Goal: Communication & Community: Answer question/provide support

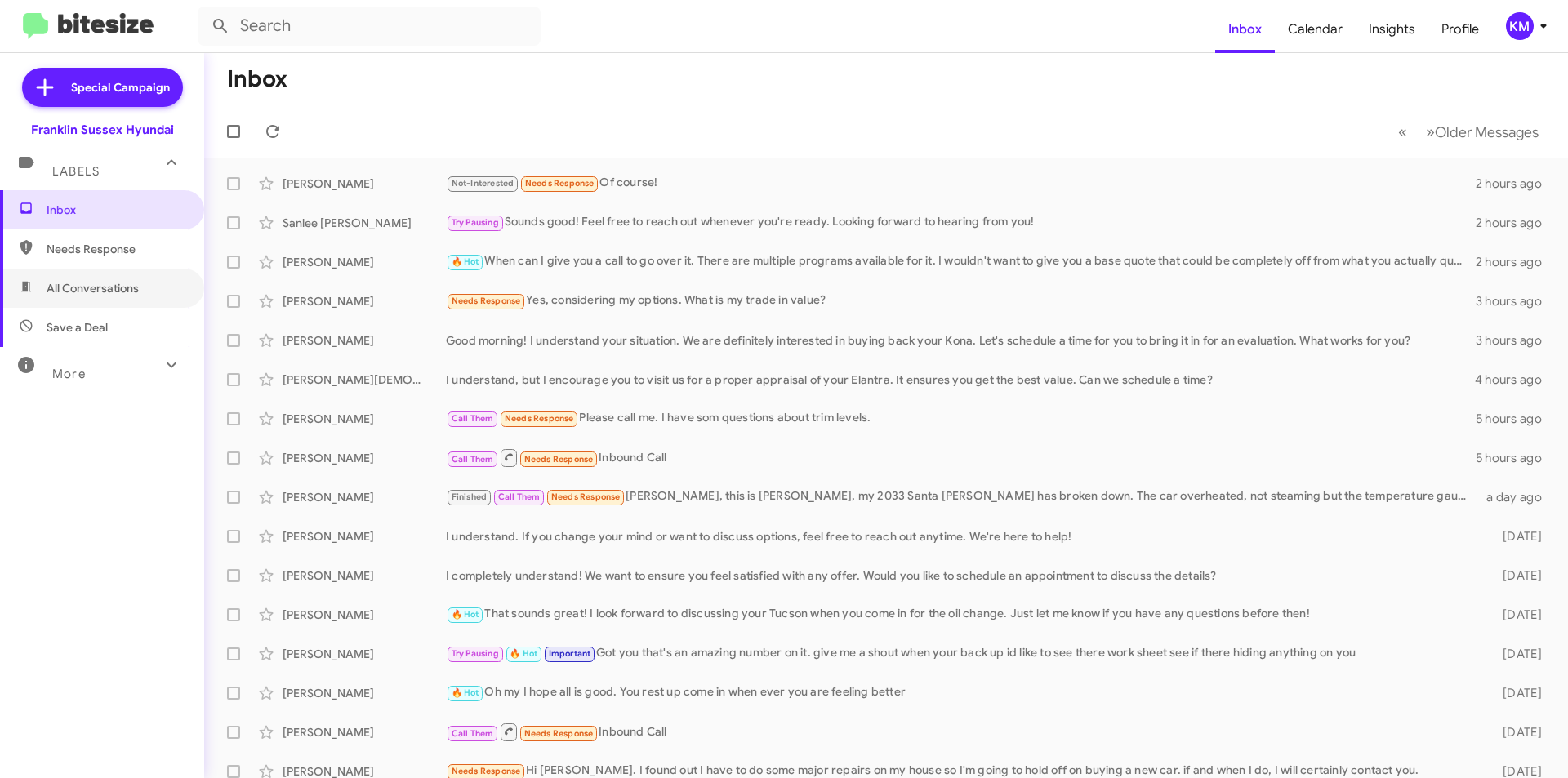
click at [81, 285] on span "All Conversations" at bounding box center [92, 287] width 92 height 16
type input "in:all-conversations"
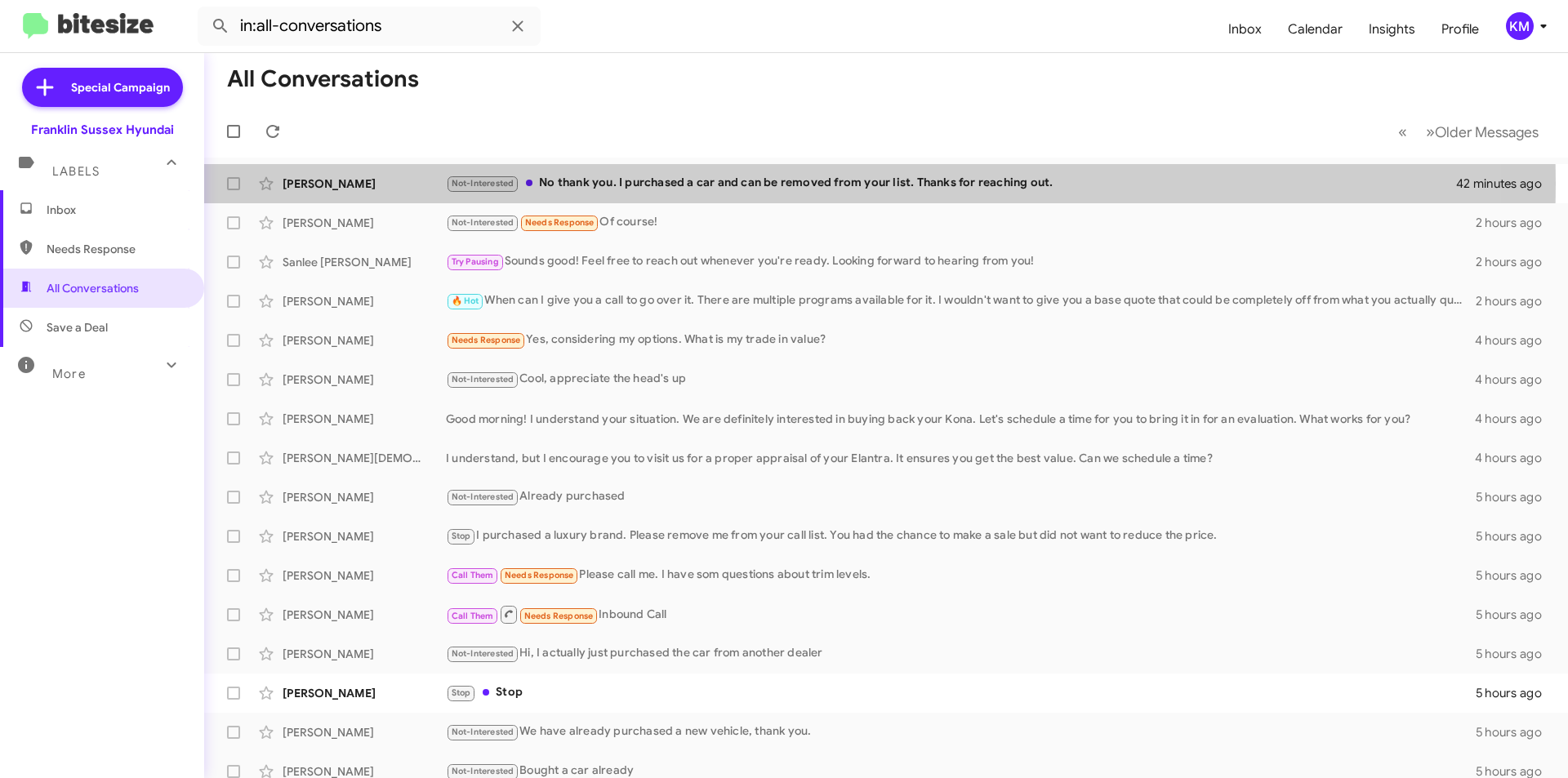
drag, startPoint x: 387, startPoint y: 183, endPoint x: 329, endPoint y: 182, distance: 58.0
click at [329, 182] on div "[PERSON_NAME]" at bounding box center [364, 183] width 163 height 16
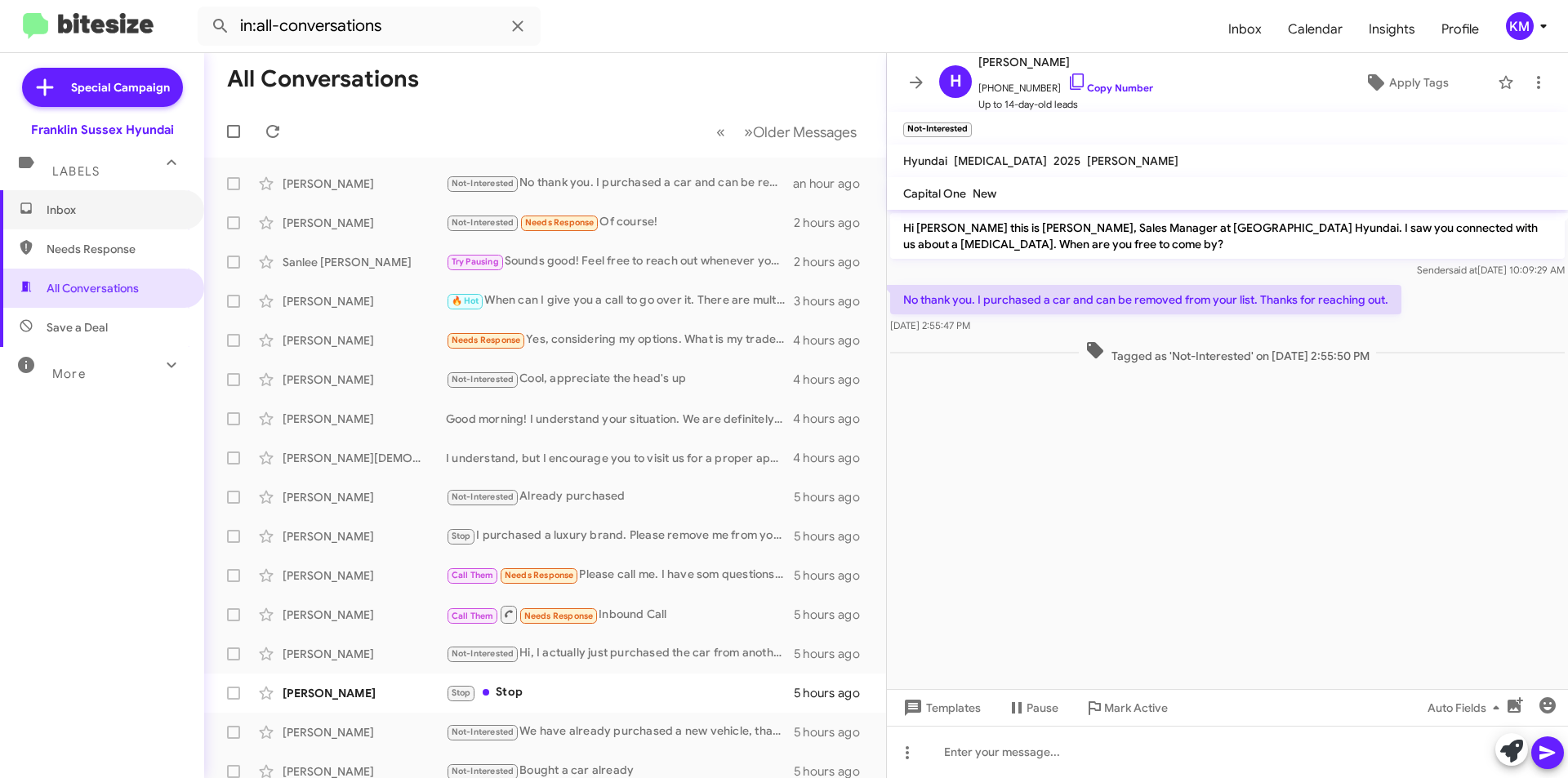
click at [75, 211] on span "Inbox" at bounding box center [115, 209] width 139 height 16
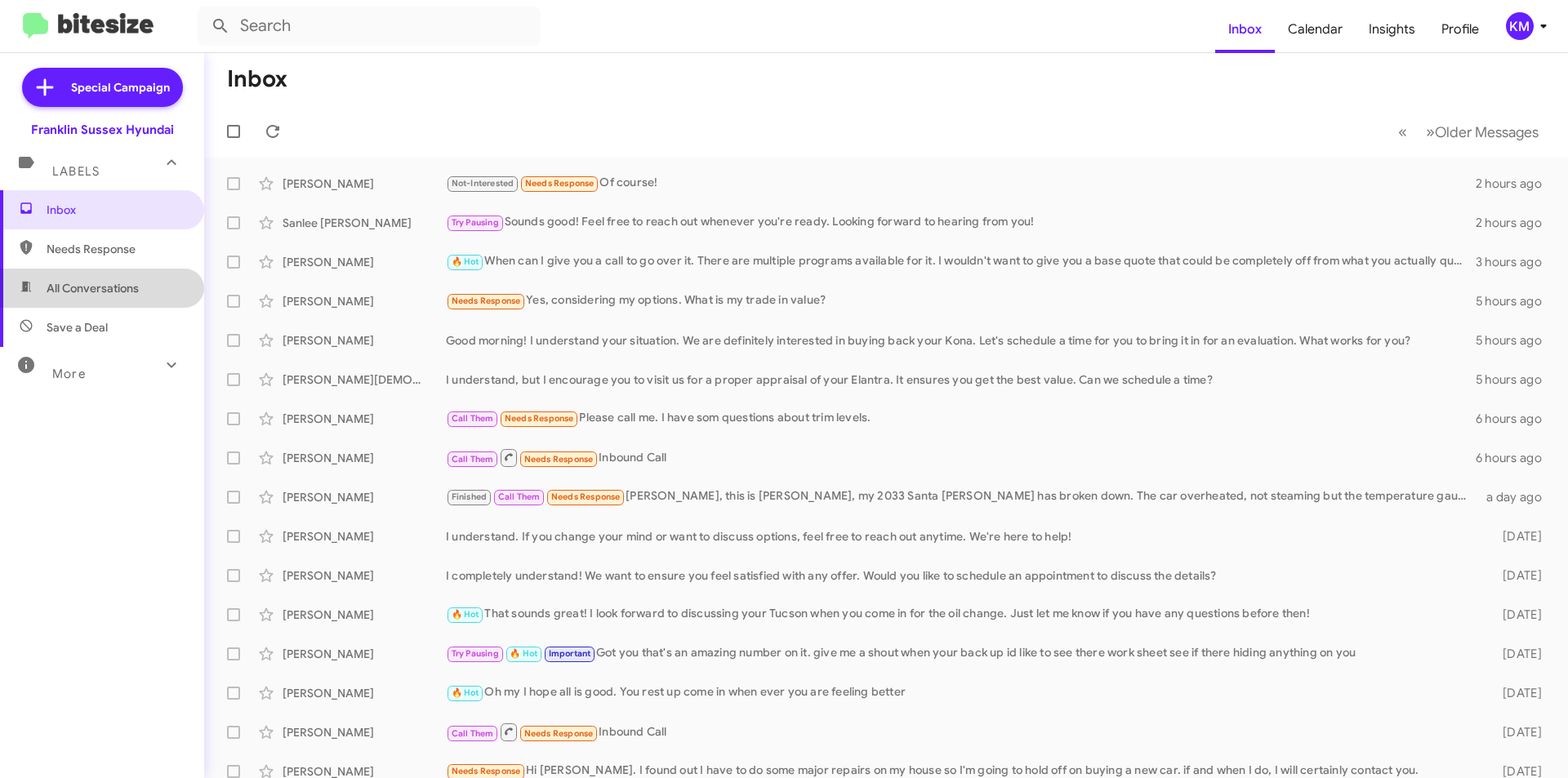
click at [107, 281] on span "All Conversations" at bounding box center [92, 287] width 92 height 16
type input "in:all-conversations"
